Goal: Transaction & Acquisition: Obtain resource

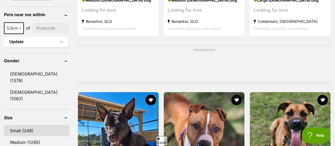
click at [13, 125] on link "Small (249)" at bounding box center [36, 130] width 65 height 11
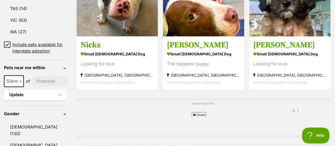
click at [194, 115] on icon at bounding box center [194, 114] width 3 height 3
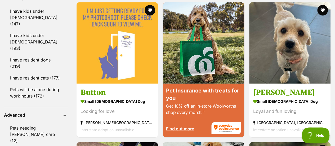
scroll to position [663, 0]
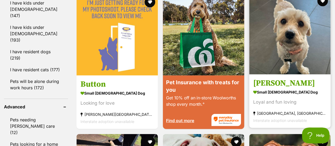
click at [261, 78] on h3 "Lucy" at bounding box center [289, 83] width 73 height 10
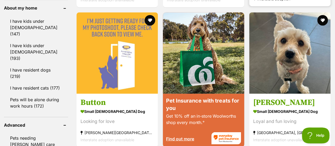
scroll to position [610, 0]
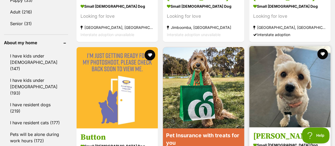
drag, startPoint x: 323, startPoint y: 40, endPoint x: 314, endPoint y: 55, distance: 17.1
click at [323, 49] on button "favourite" at bounding box center [323, 54] width 11 height 11
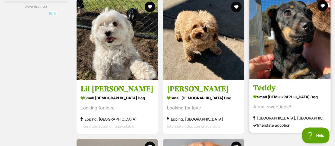
scroll to position [981, 0]
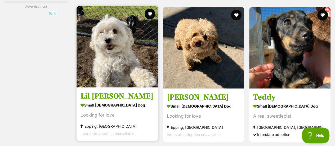
click at [101, 91] on h3 "Lil Miss Ruby" at bounding box center [117, 96] width 73 height 10
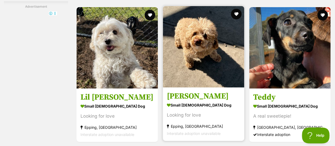
click at [209, 91] on h3 "Lola Copacobana" at bounding box center [203, 96] width 73 height 10
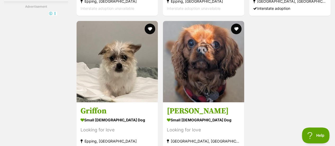
scroll to position [1193, 0]
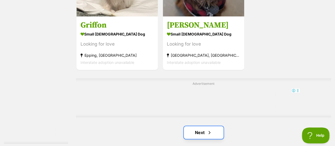
click at [200, 126] on link "Next" at bounding box center [204, 132] width 40 height 13
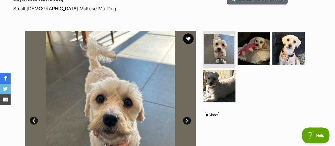
click at [208, 114] on icon at bounding box center [207, 114] width 3 height 3
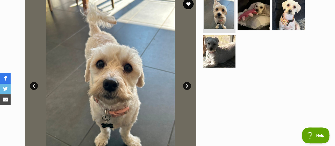
scroll to position [106, 0]
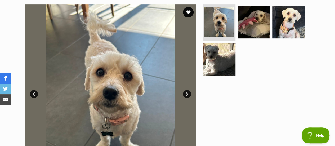
click at [188, 94] on link "Next" at bounding box center [187, 94] width 8 height 8
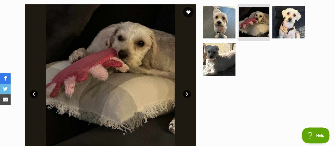
click at [188, 94] on link "Next" at bounding box center [187, 94] width 8 height 8
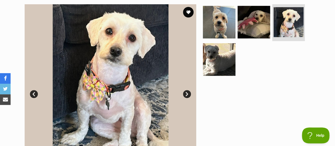
click at [188, 94] on link "Next" at bounding box center [187, 94] width 8 height 8
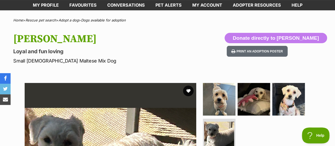
scroll to position [80, 0]
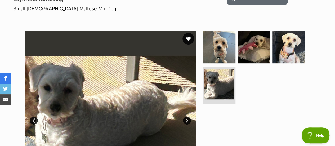
click at [188, 39] on button "favourite" at bounding box center [189, 39] width 12 height 12
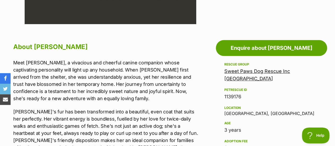
scroll to position [292, 0]
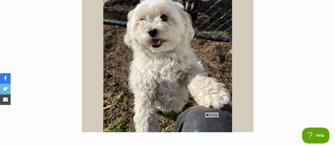
scroll to position [133, 0]
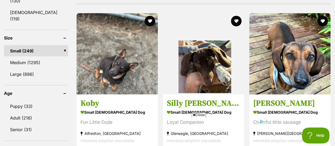
click at [194, 115] on icon at bounding box center [194, 114] width 3 height 3
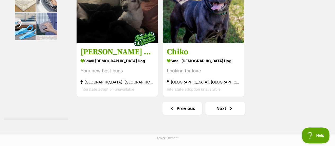
scroll to position [1220, 0]
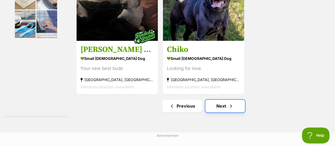
click at [225, 100] on link "Next" at bounding box center [225, 106] width 40 height 13
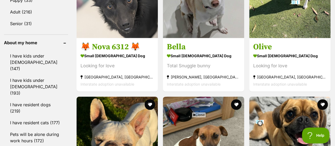
click at [194, 115] on icon at bounding box center [194, 114] width 3 height 3
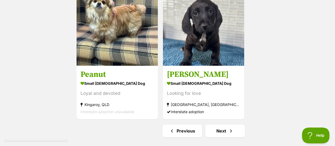
scroll to position [1246, 0]
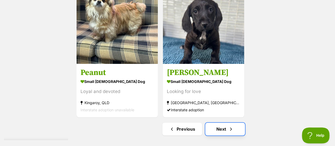
click at [218, 123] on link "Next" at bounding box center [225, 129] width 40 height 13
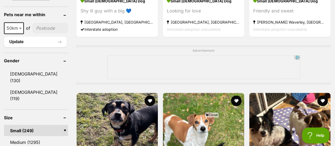
click at [206, 115] on icon at bounding box center [207, 114] width 3 height 3
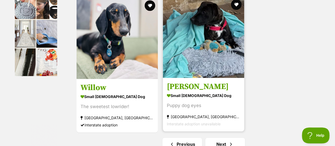
scroll to position [1193, 0]
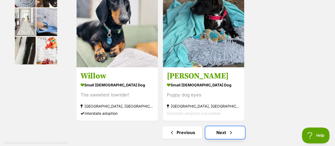
click at [224, 126] on link "Next" at bounding box center [225, 132] width 40 height 13
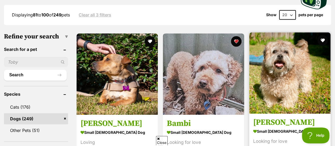
scroll to position [159, 0]
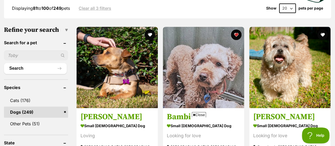
click at [193, 115] on icon at bounding box center [194, 114] width 3 height 3
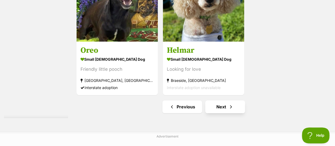
scroll to position [1220, 0]
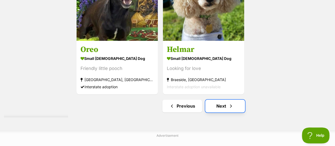
click at [223, 100] on link "Next" at bounding box center [225, 106] width 40 height 13
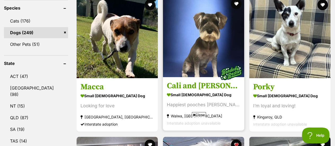
click at [198, 81] on h3 "Cali and [PERSON_NAME]" at bounding box center [203, 86] width 73 height 10
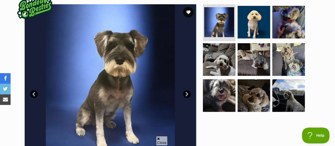
click at [186, 93] on link "Next" at bounding box center [187, 94] width 8 height 8
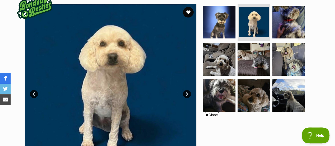
click at [186, 93] on link "Next" at bounding box center [187, 94] width 8 height 8
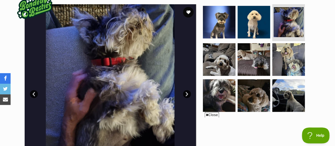
click at [186, 93] on link "Next" at bounding box center [187, 94] width 8 height 8
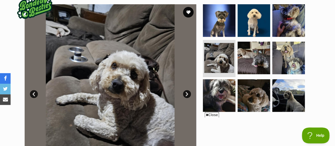
click at [186, 93] on link "Next" at bounding box center [187, 94] width 8 height 8
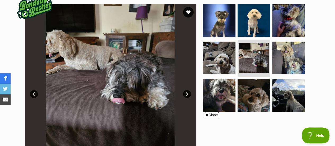
click at [186, 93] on link "Next" at bounding box center [187, 94] width 8 height 8
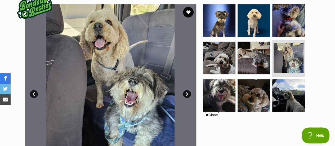
click at [206, 114] on icon at bounding box center [207, 114] width 3 height 3
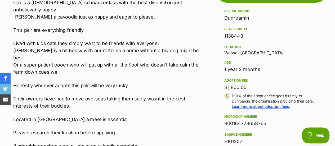
scroll to position [292, 0]
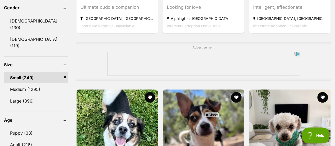
click at [206, 114] on icon at bounding box center [207, 114] width 3 height 3
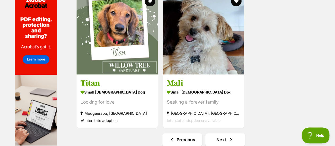
scroll to position [1246, 0]
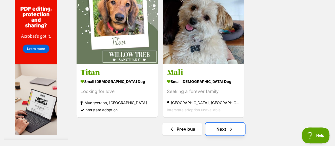
click at [222, 123] on link "Next" at bounding box center [225, 129] width 40 height 13
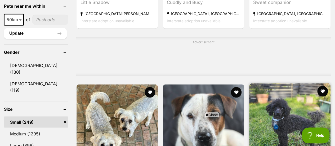
scroll to position [451, 0]
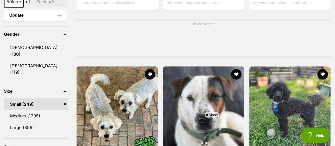
click at [206, 115] on icon at bounding box center [207, 114] width 3 height 3
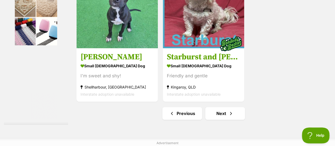
scroll to position [1220, 0]
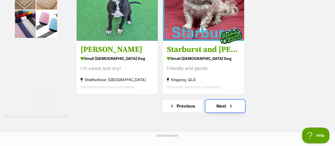
click at [221, 100] on link "Next" at bounding box center [225, 106] width 40 height 13
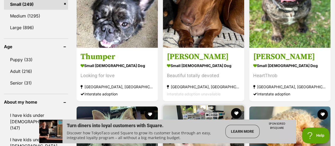
scroll to position [557, 0]
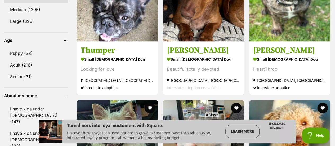
click at [206, 114] on icon at bounding box center [207, 114] width 3 height 3
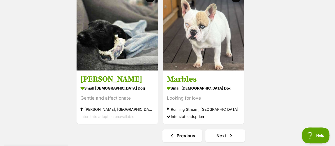
scroll to position [1193, 0]
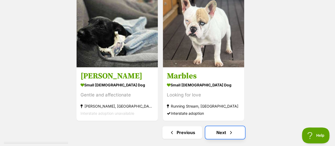
click at [221, 126] on link "Next" at bounding box center [225, 132] width 40 height 13
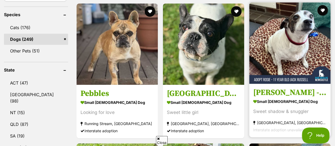
scroll to position [312, 0]
